Goal: Task Accomplishment & Management: Use online tool/utility

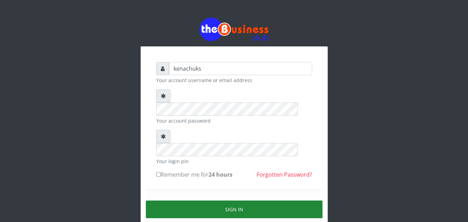
click at [206, 201] on button "Sign in" at bounding box center [234, 210] width 177 height 18
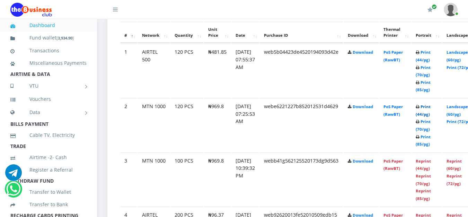
click at [431, 107] on link "Print (44/pg)" at bounding box center [423, 110] width 15 height 13
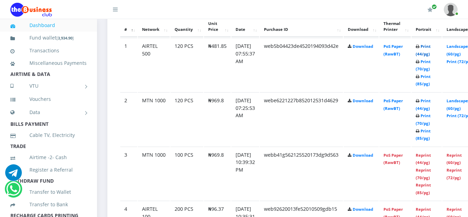
click at [431, 46] on link "Print (44/pg)" at bounding box center [423, 50] width 15 height 13
